Goal: Check status: Check status

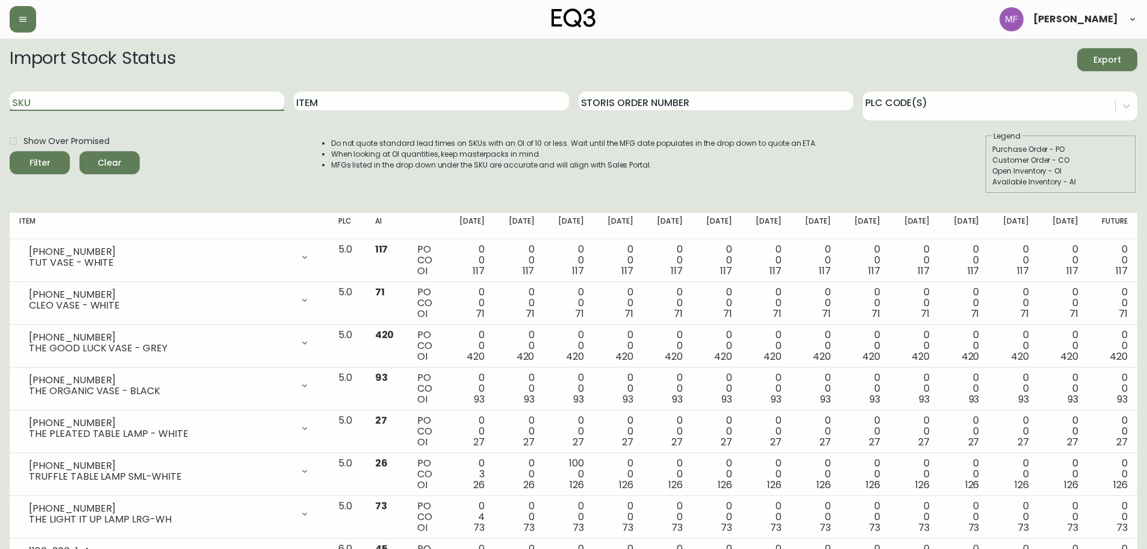
click at [87, 98] on input "SKU" at bounding box center [147, 101] width 275 height 19
type input "3"
type input "2020-111-13"
click at [10, 151] on button "Filter" at bounding box center [40, 162] width 60 height 23
